Goal: Task Accomplishment & Management: Complete application form

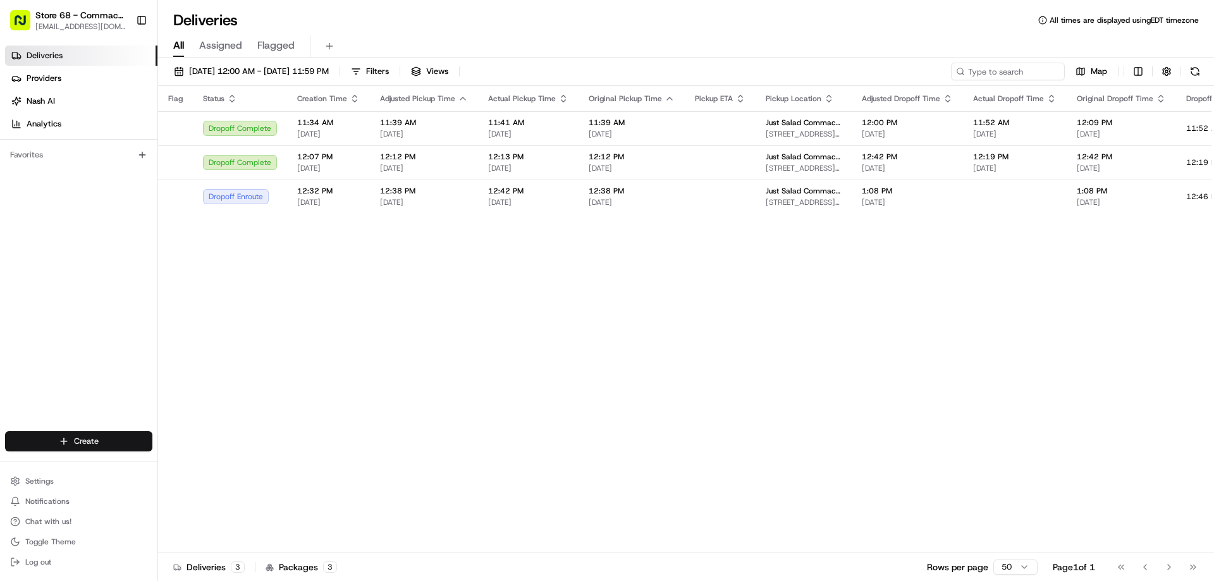
click at [63, 439] on html "Store 68 - Commack, [GEOGRAPHIC_DATA] (Just Salad) [EMAIL_ADDRESS][DOMAIN_NAME]…" at bounding box center [607, 290] width 1214 height 581
click at [219, 469] on link "Delivery" at bounding box center [228, 464] width 141 height 23
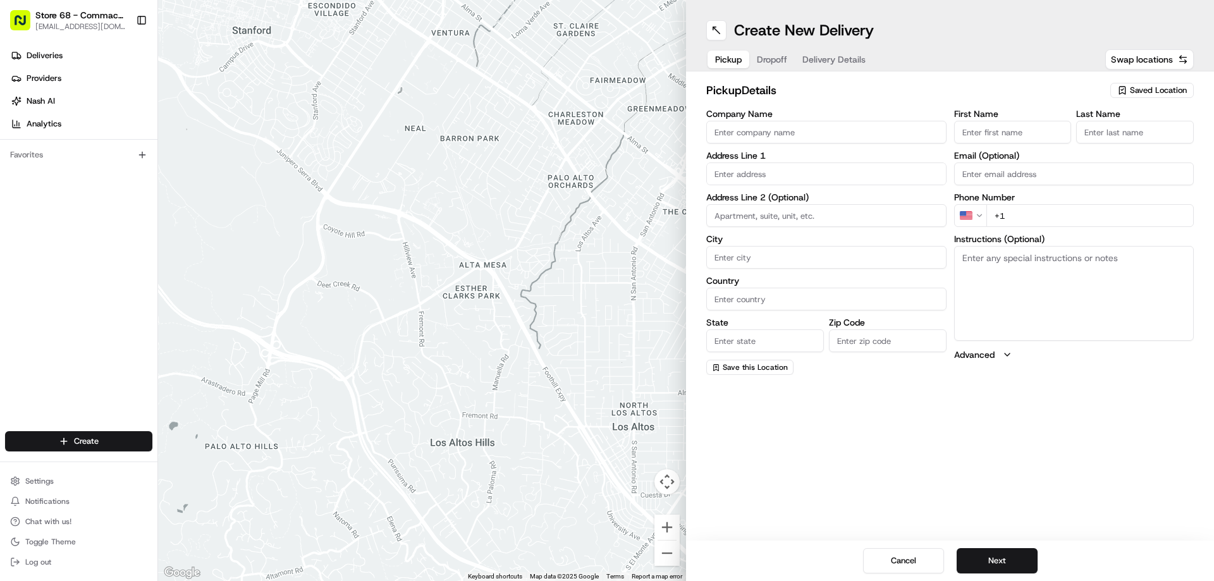
click at [776, 131] on input "Company Name" at bounding box center [826, 132] width 240 height 23
type input "just salad"
type input "[STREET_ADDRESS]"
type input "Commack"
type input "[GEOGRAPHIC_DATA]"
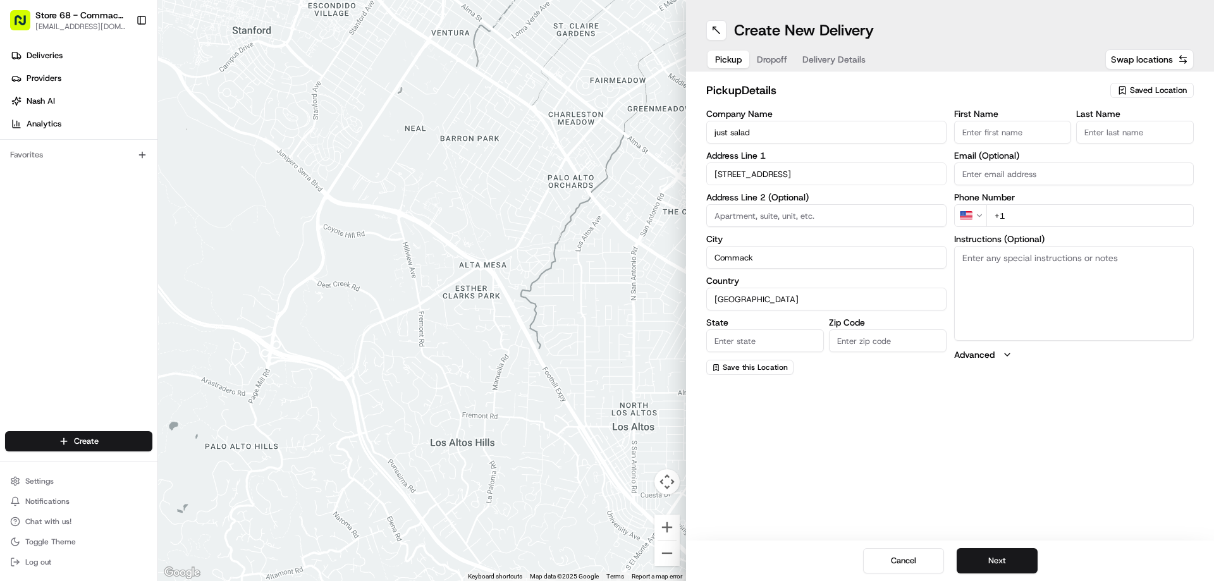
type input "NY"
type input "11725"
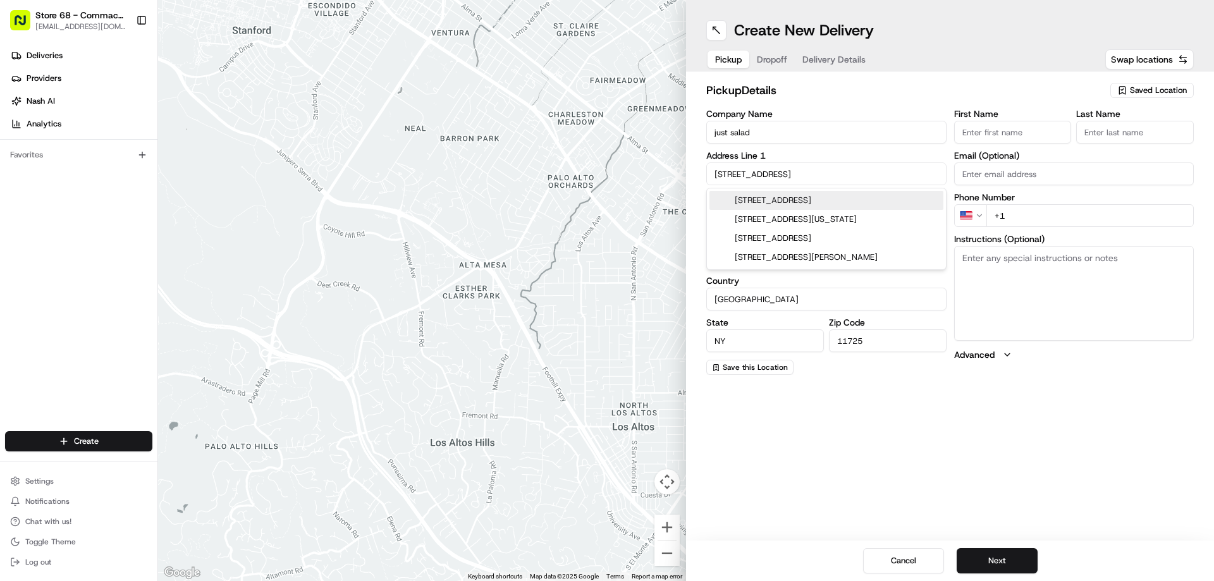
click at [943, 74] on div "pickup Details Saved Location Company Name just salad Address Line [GEOGRAPHIC_…" at bounding box center [950, 228] width 528 height 314
click at [989, 127] on input "First Name" at bounding box center [1013, 132] width 118 height 23
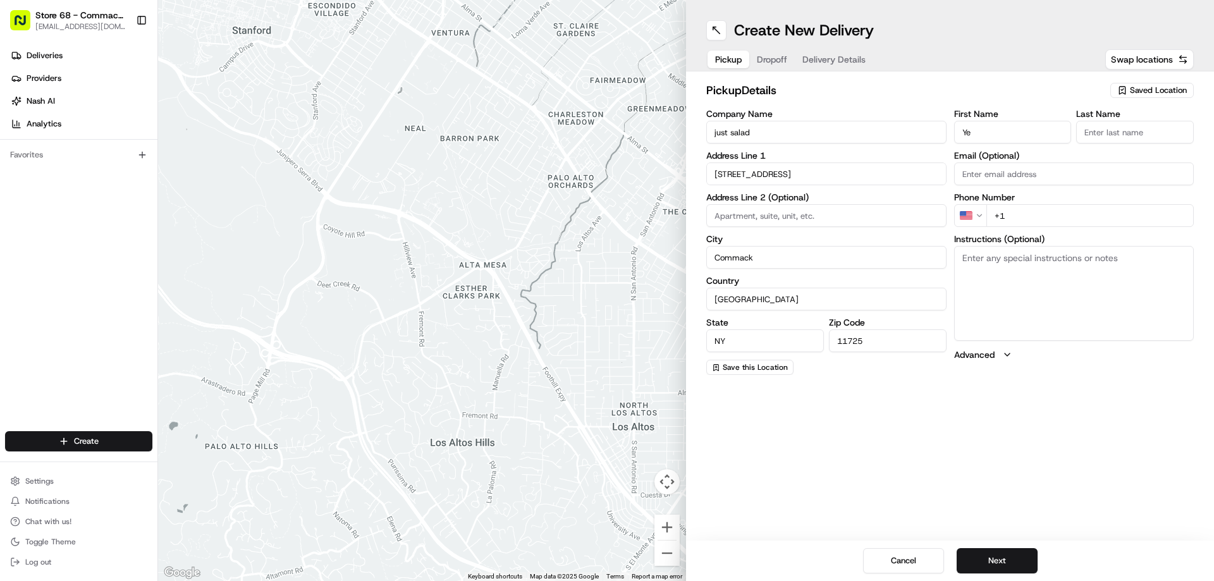
type input "Y"
type input "j"
type input "JUST"
click at [1096, 132] on input "Last Name" at bounding box center [1135, 132] width 118 height 23
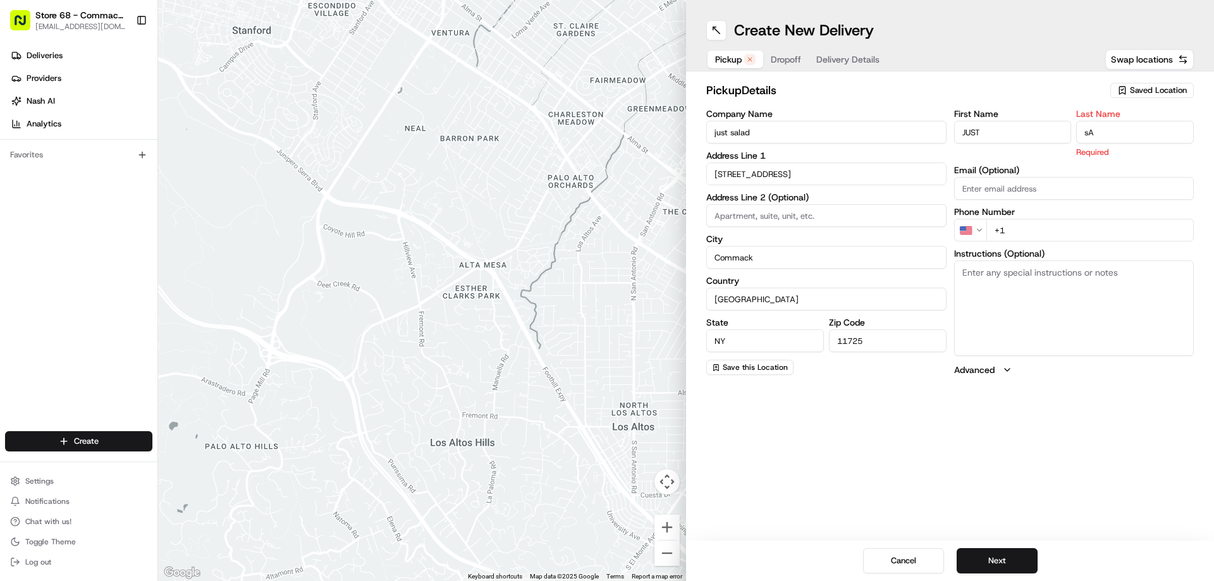
type input "s"
type input "SALAD"
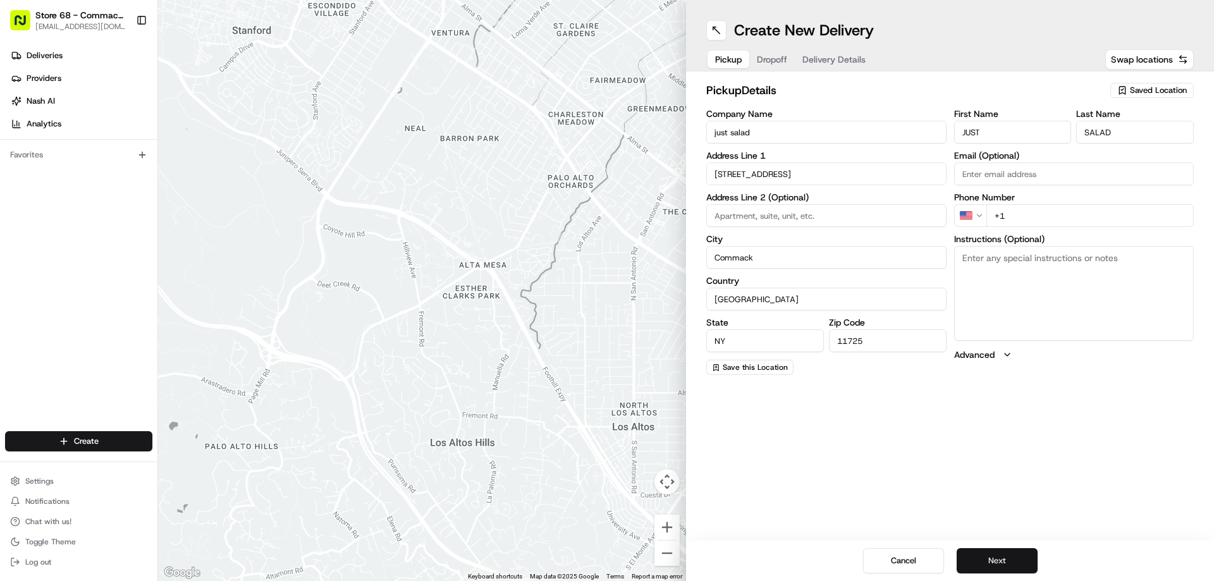
click at [1011, 560] on button "Next" at bounding box center [996, 560] width 81 height 25
click at [1027, 219] on input "+1" at bounding box center [1090, 215] width 208 height 23
type input "[PHONE_NUMBER]"
click at [1001, 563] on button "Next" at bounding box center [996, 560] width 81 height 25
click at [983, 563] on button "Next" at bounding box center [996, 560] width 81 height 25
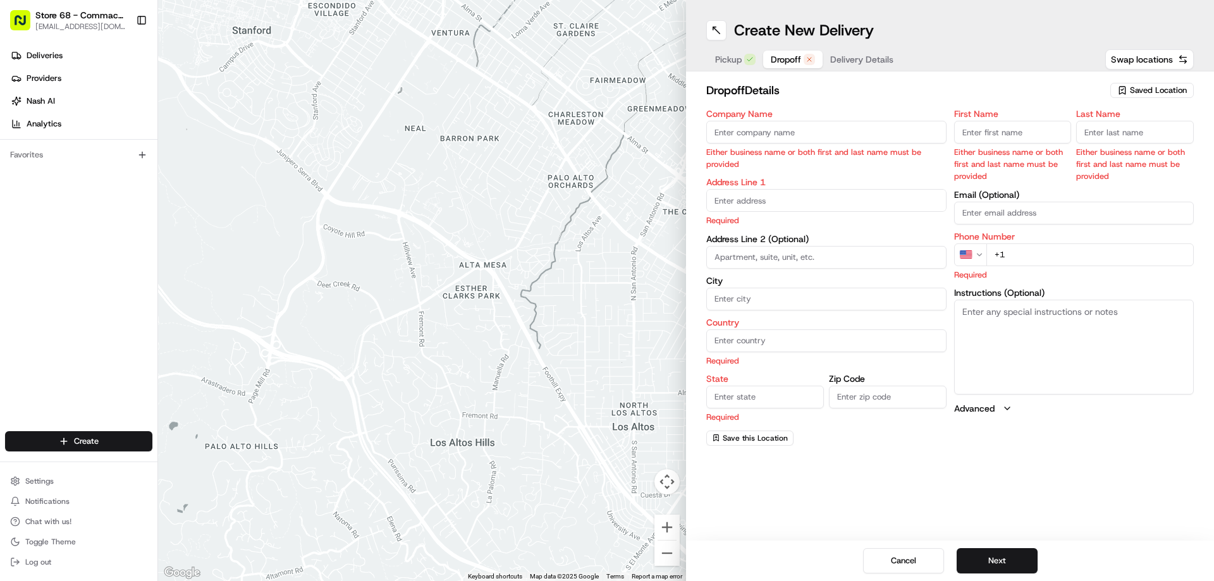
click at [776, 130] on input "Company Name" at bounding box center [826, 132] width 240 height 23
type input "[PERSON_NAME]"
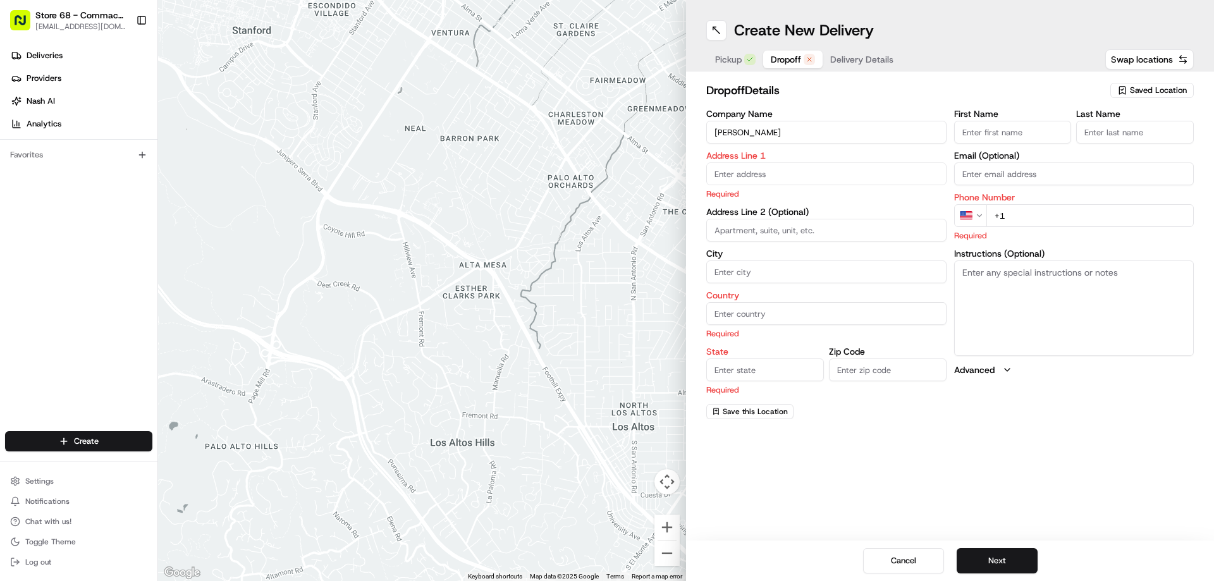
click at [994, 125] on input "First Name" at bounding box center [1013, 132] width 118 height 23
type input "[PERSON_NAME]"
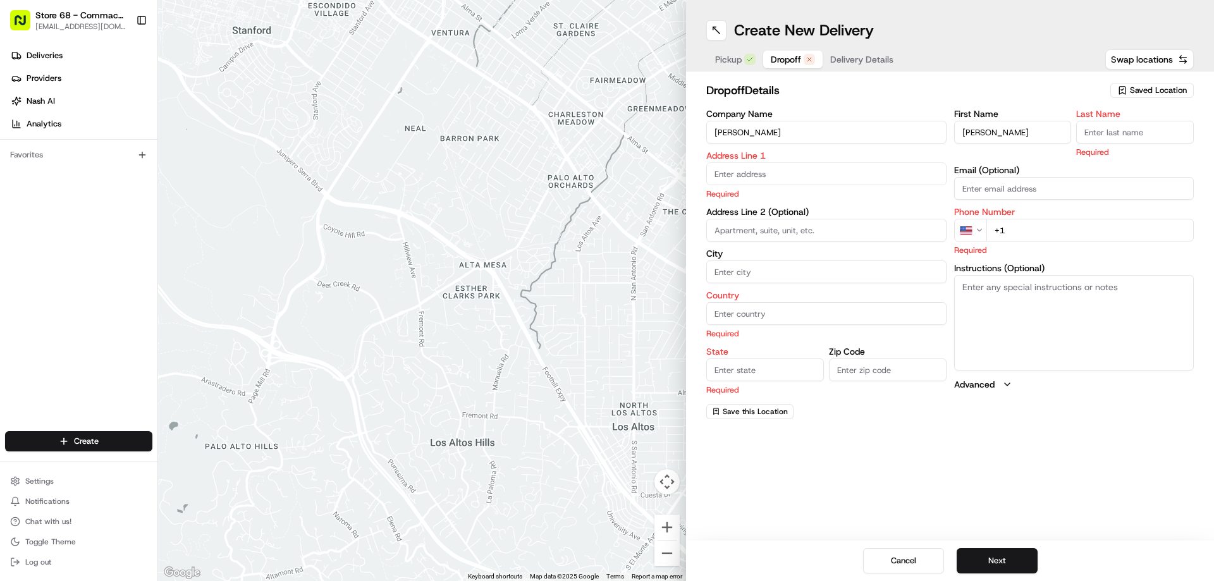
click at [1112, 131] on input "Last Name" at bounding box center [1135, 132] width 118 height 23
type input "G."
click at [772, 171] on input "text" at bounding box center [826, 173] width 240 height 23
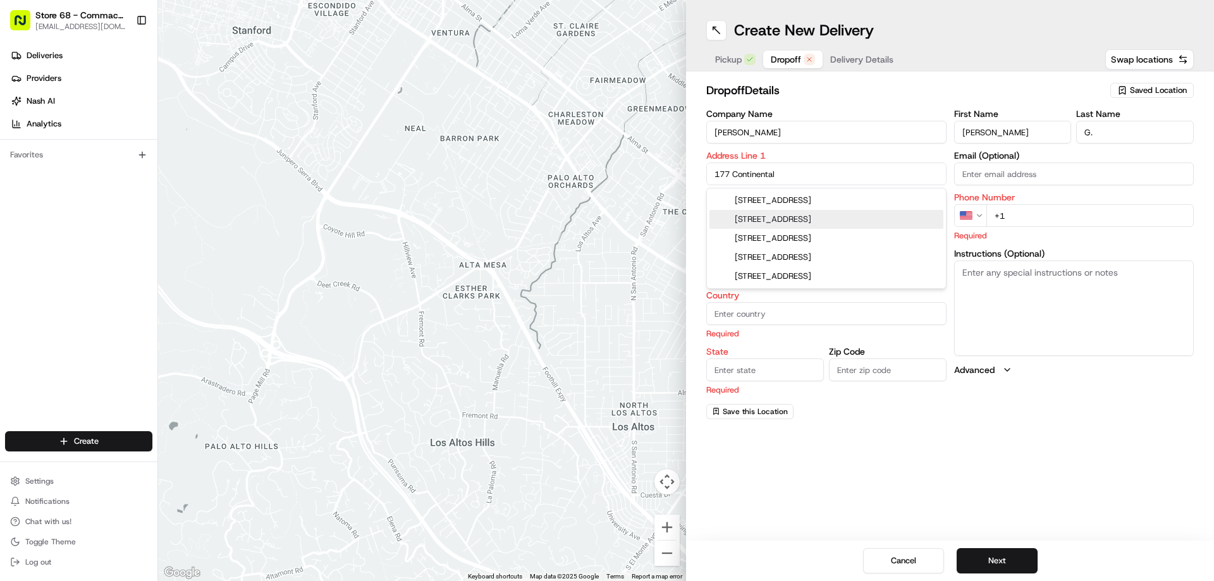
click at [804, 221] on div "[STREET_ADDRESS]" at bounding box center [826, 219] width 234 height 19
type input "[STREET_ADDRESS]"
type input "[GEOGRAPHIC_DATA]"
type input "NY"
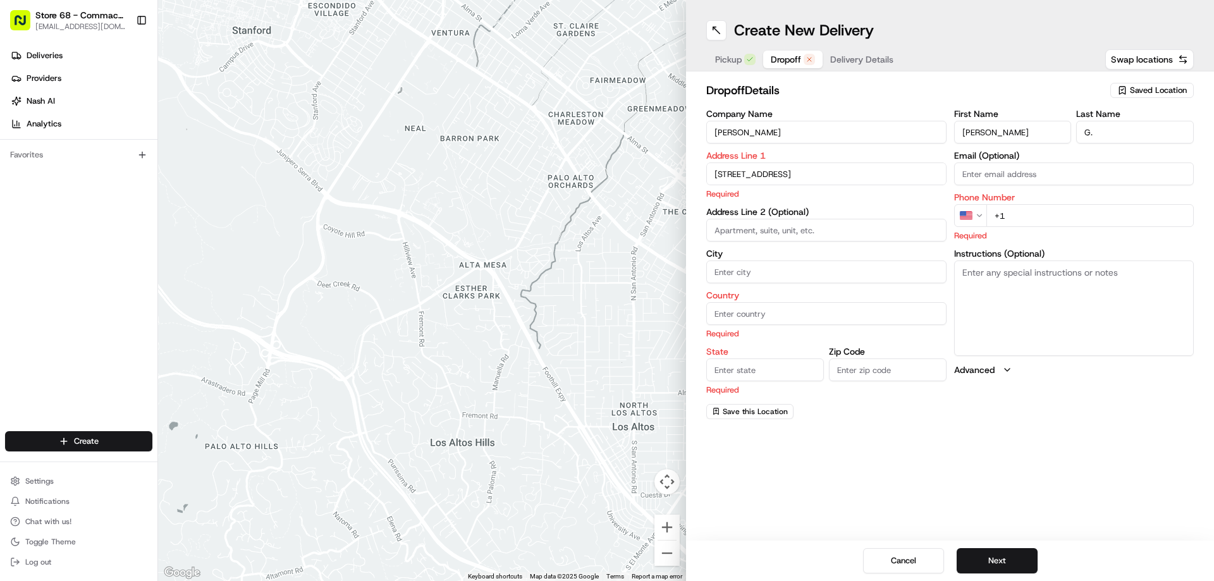
type input "11731"
type input "[STREET_ADDRESS]"
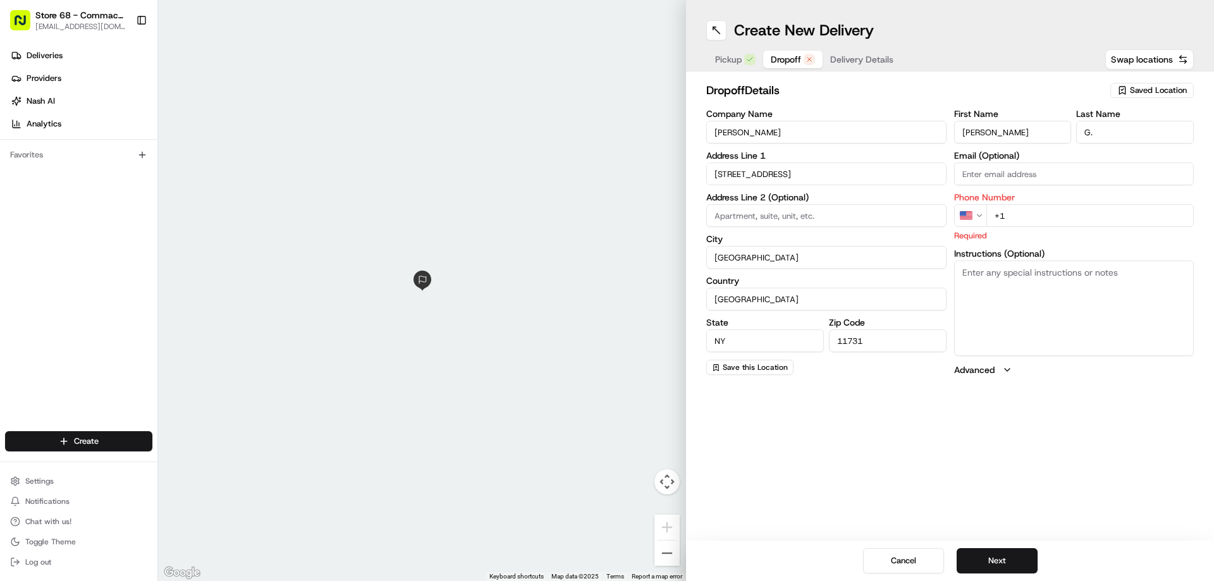
click at [1007, 213] on input "+1" at bounding box center [1090, 215] width 208 height 23
type input "[PHONE_NUMBER]"
click at [746, 442] on div "Create New Delivery Pickup Dropoff Delivery Details Swap locations dropoff Deta…" at bounding box center [950, 290] width 528 height 581
click at [977, 561] on button "Next" at bounding box center [996, 560] width 81 height 25
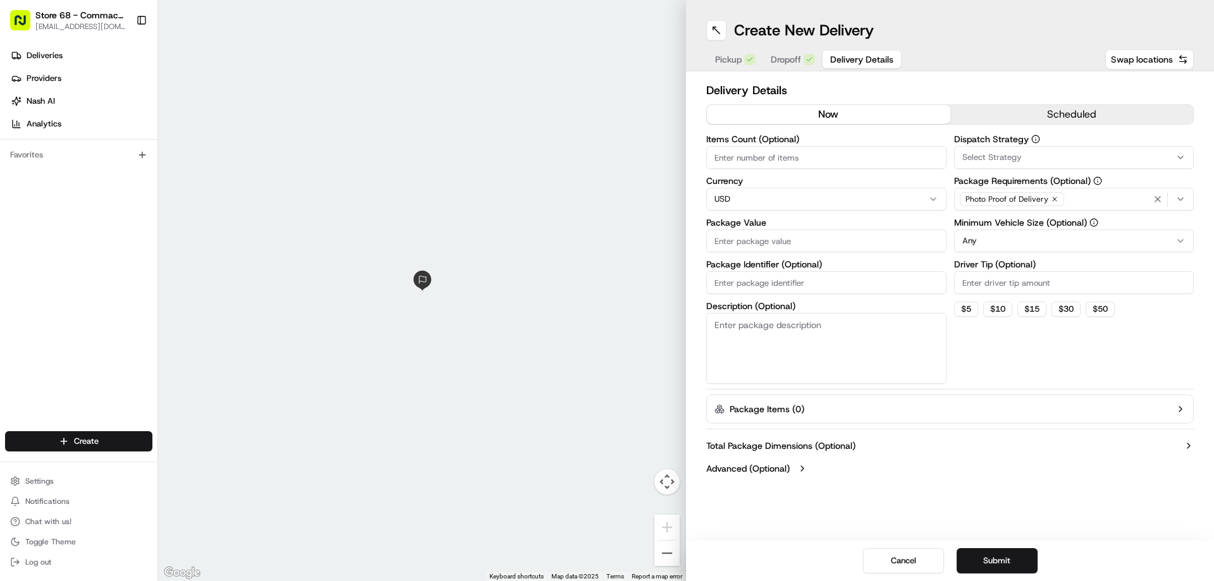
click at [783, 155] on input "Items Count (Optional)" at bounding box center [826, 157] width 240 height 23
type input "1"
click at [816, 194] on html "Store 68 - Commack, [GEOGRAPHIC_DATA] (Just Salad) [EMAIL_ADDRESS][DOMAIN_NAME]…" at bounding box center [607, 290] width 1214 height 581
click at [756, 241] on input "Package Value" at bounding box center [826, 240] width 240 height 23
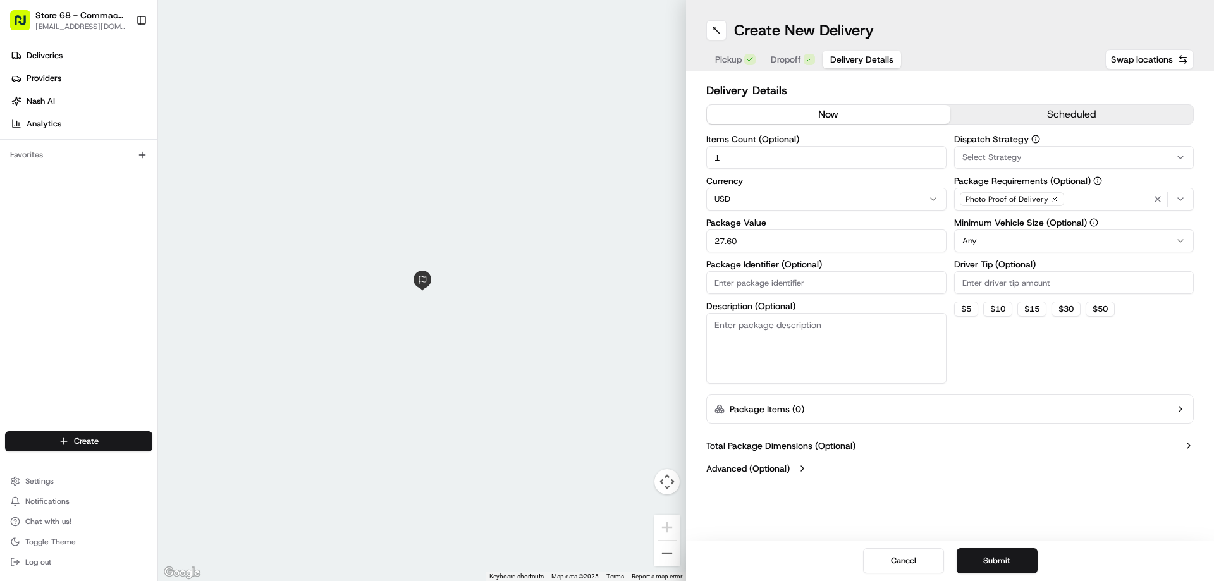
type input "27.60"
click at [995, 286] on input "Driver Tip (Optional)" at bounding box center [1074, 282] width 240 height 23
type input "2.69"
click at [1023, 332] on div "Dispatch Strategy Select Strategy Package Requirements (Optional) Photo Proof o…" at bounding box center [1074, 259] width 240 height 249
click at [1006, 557] on button "Submit" at bounding box center [996, 560] width 81 height 25
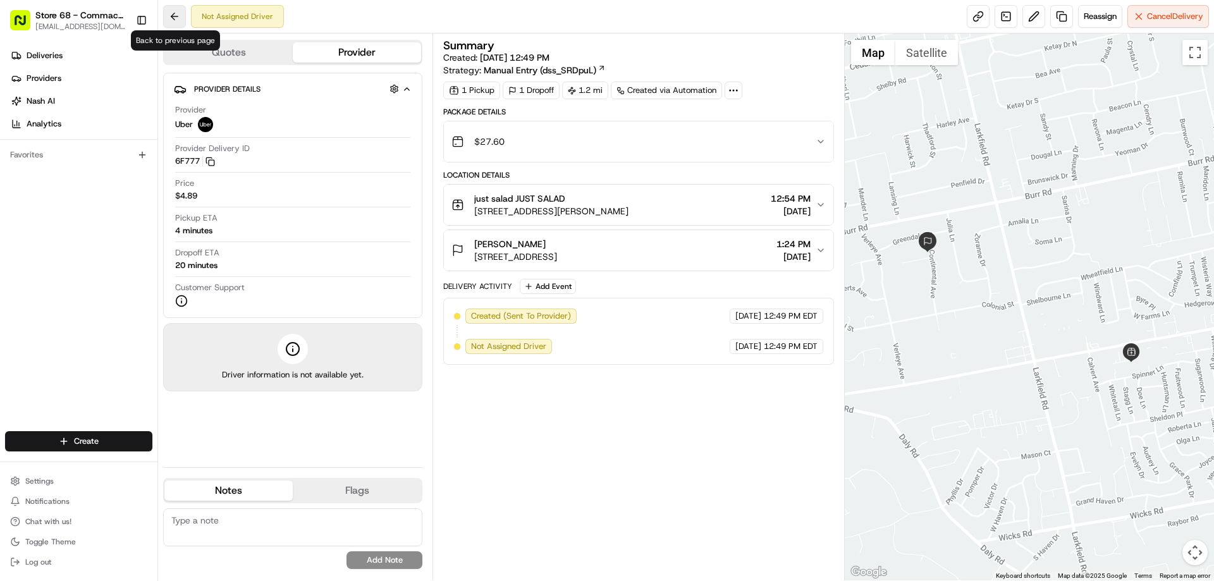
click at [167, 15] on button at bounding box center [174, 16] width 23 height 23
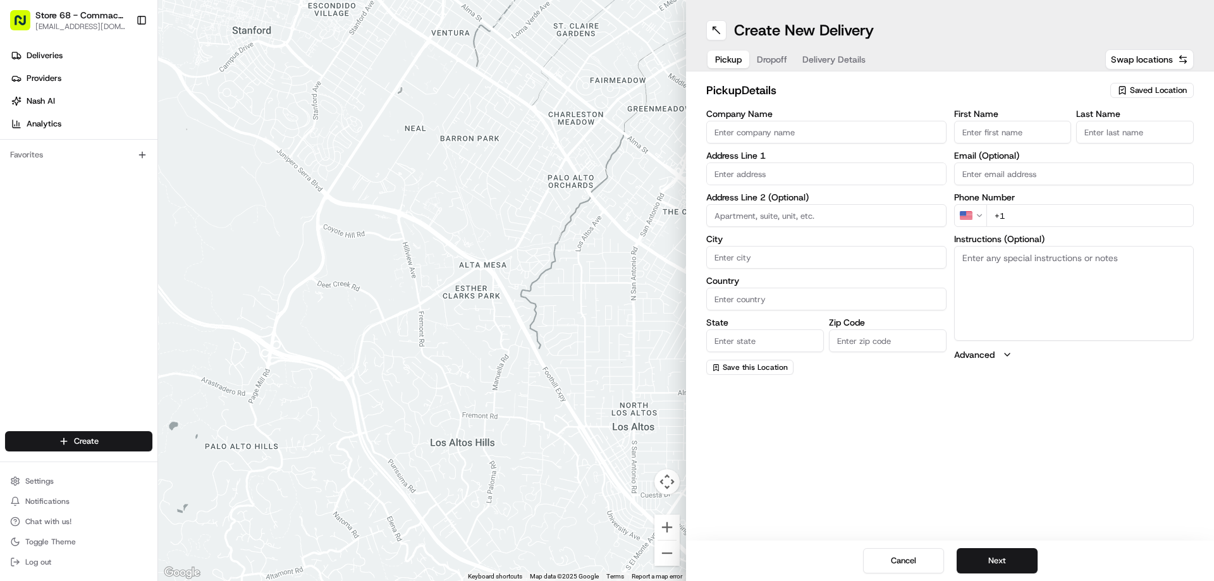
click at [88, 8] on button "Store 68 - Commack, [GEOGRAPHIC_DATA] (Just Salad) [EMAIL_ADDRESS][DOMAIN_NAME]" at bounding box center [68, 20] width 126 height 30
click at [95, 17] on span "Store 68 - Commack, [GEOGRAPHIC_DATA] (Just Salad)" at bounding box center [80, 15] width 90 height 13
click at [711, 30] on button at bounding box center [716, 30] width 20 height 20
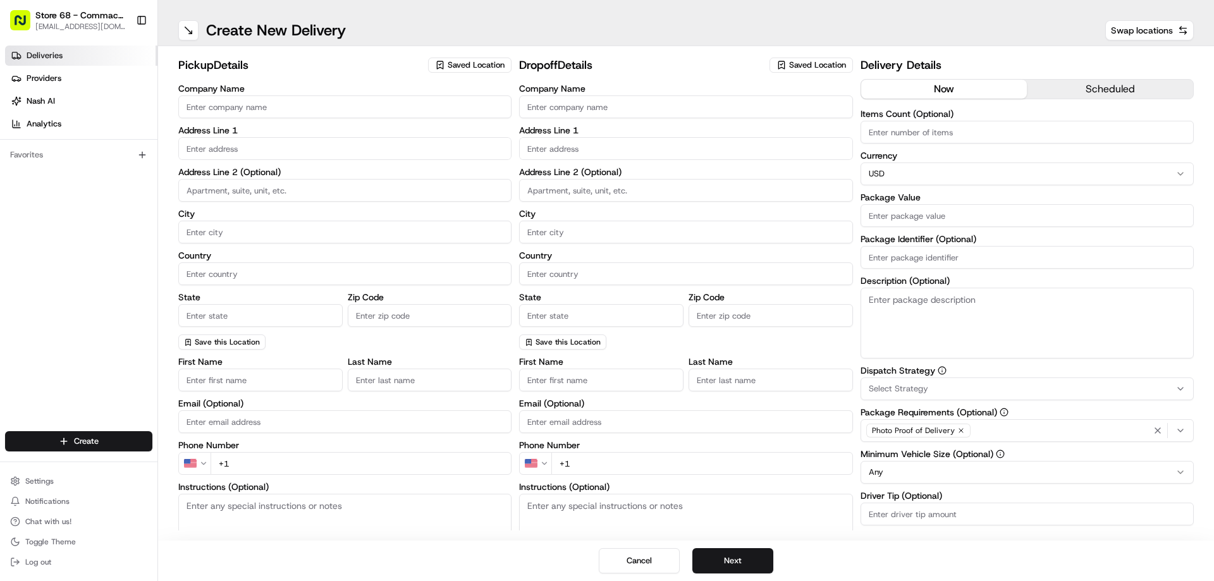
click at [58, 57] on span "Deliveries" at bounding box center [45, 55] width 36 height 11
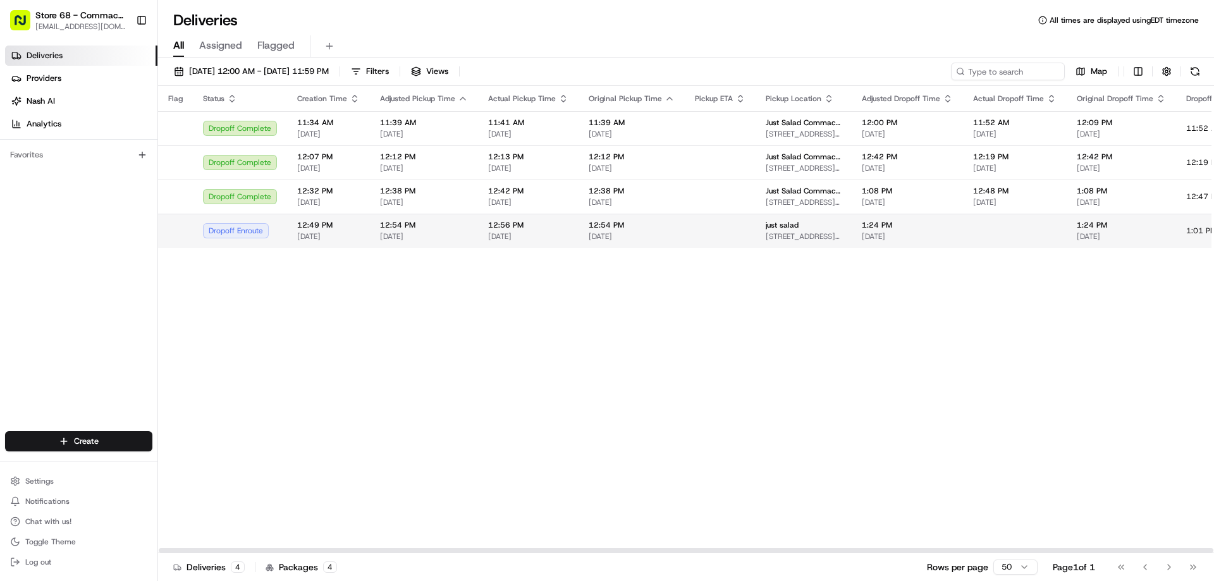
click at [283, 248] on td "Dropoff Enroute" at bounding box center [240, 231] width 94 height 34
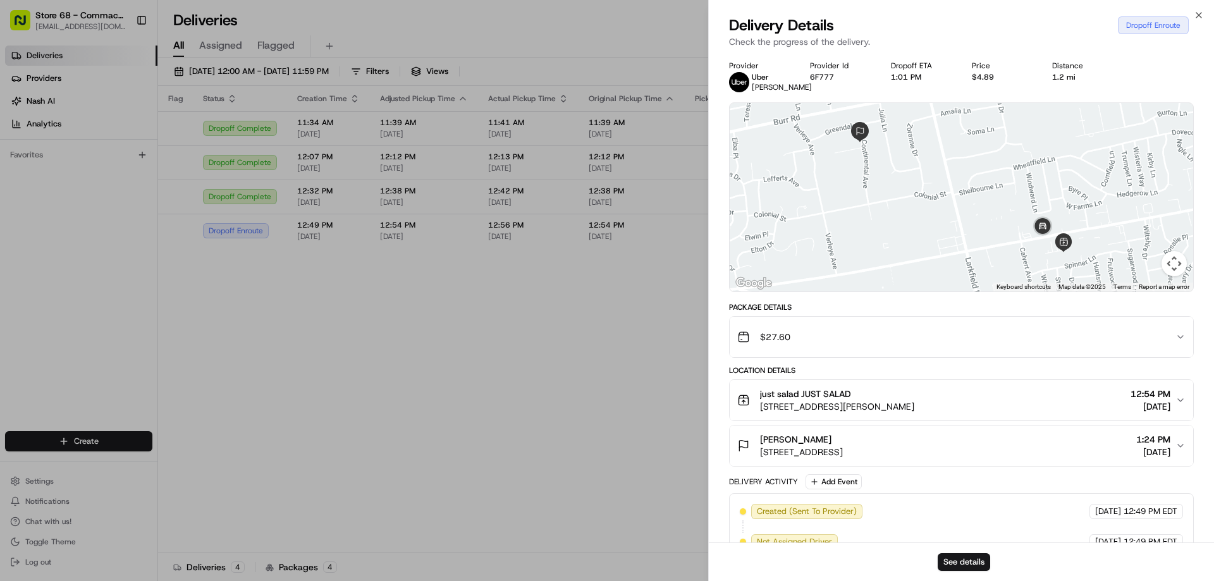
drag, startPoint x: 97, startPoint y: 368, endPoint x: 102, endPoint y: 359, distance: 10.5
